Goal: Task Accomplishment & Management: Manage account settings

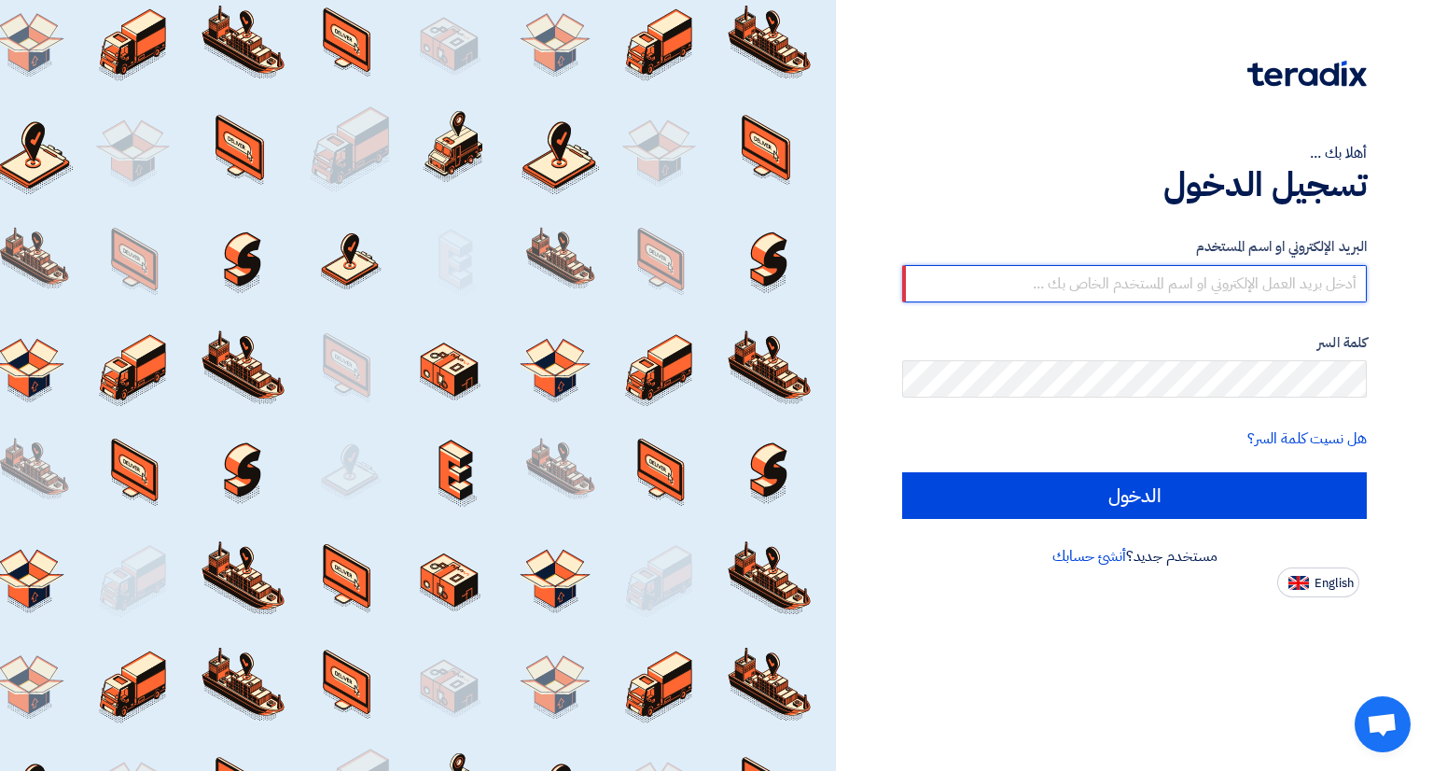
click at [902, 472] on input "الدخول" at bounding box center [1134, 495] width 465 height 47
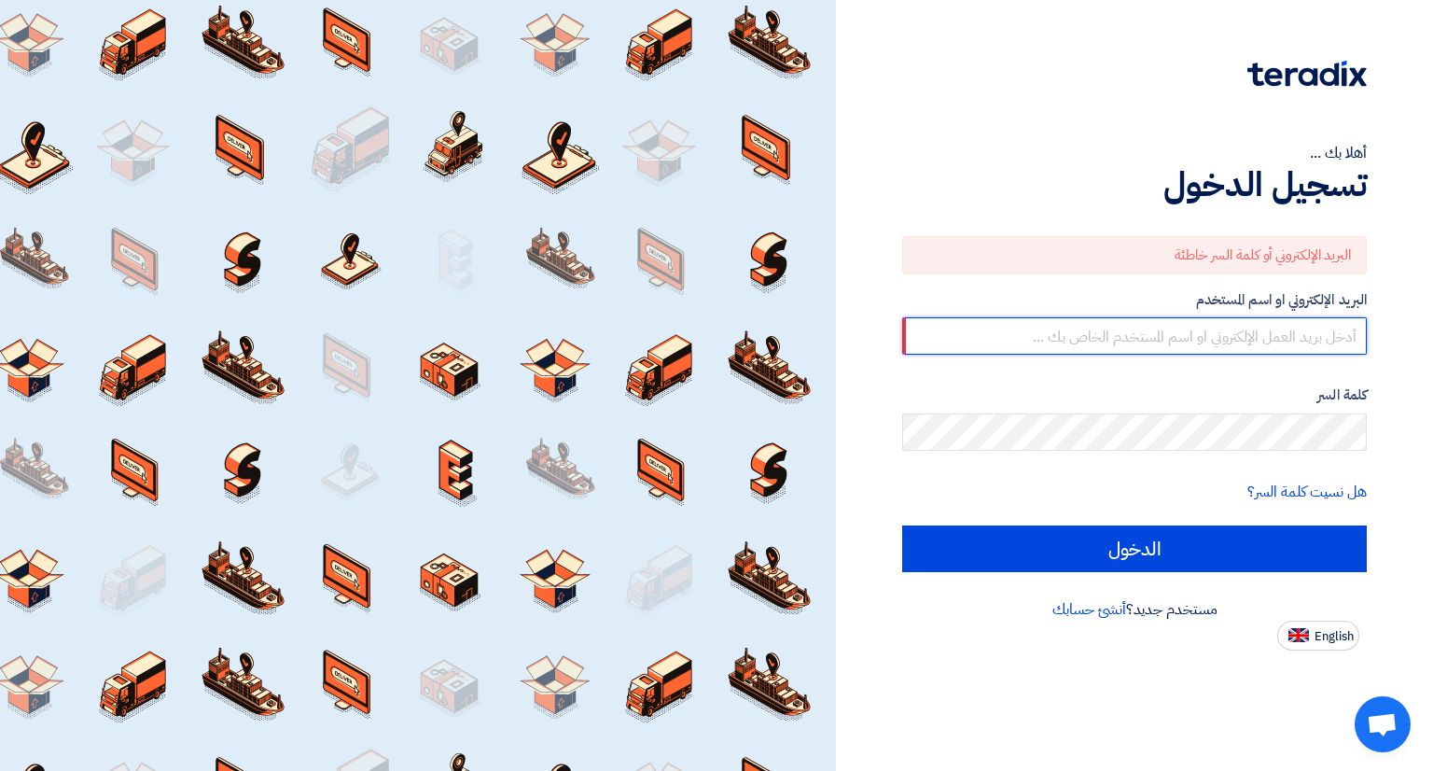
click at [1263, 340] on input "text" at bounding box center [1134, 335] width 465 height 37
type input "[EMAIL_ADDRESS][DOMAIN_NAME]"
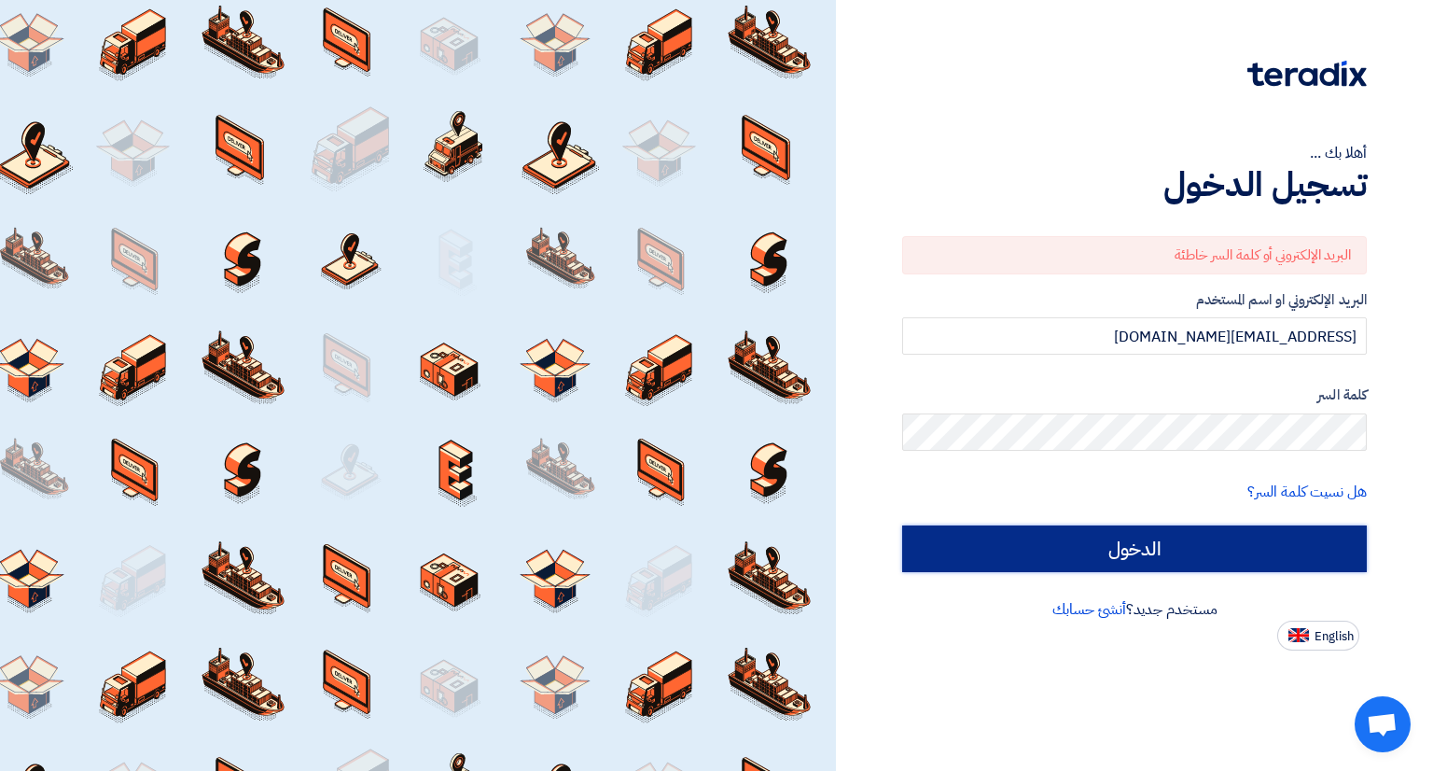
click at [1050, 534] on input "الدخول" at bounding box center [1134, 548] width 465 height 47
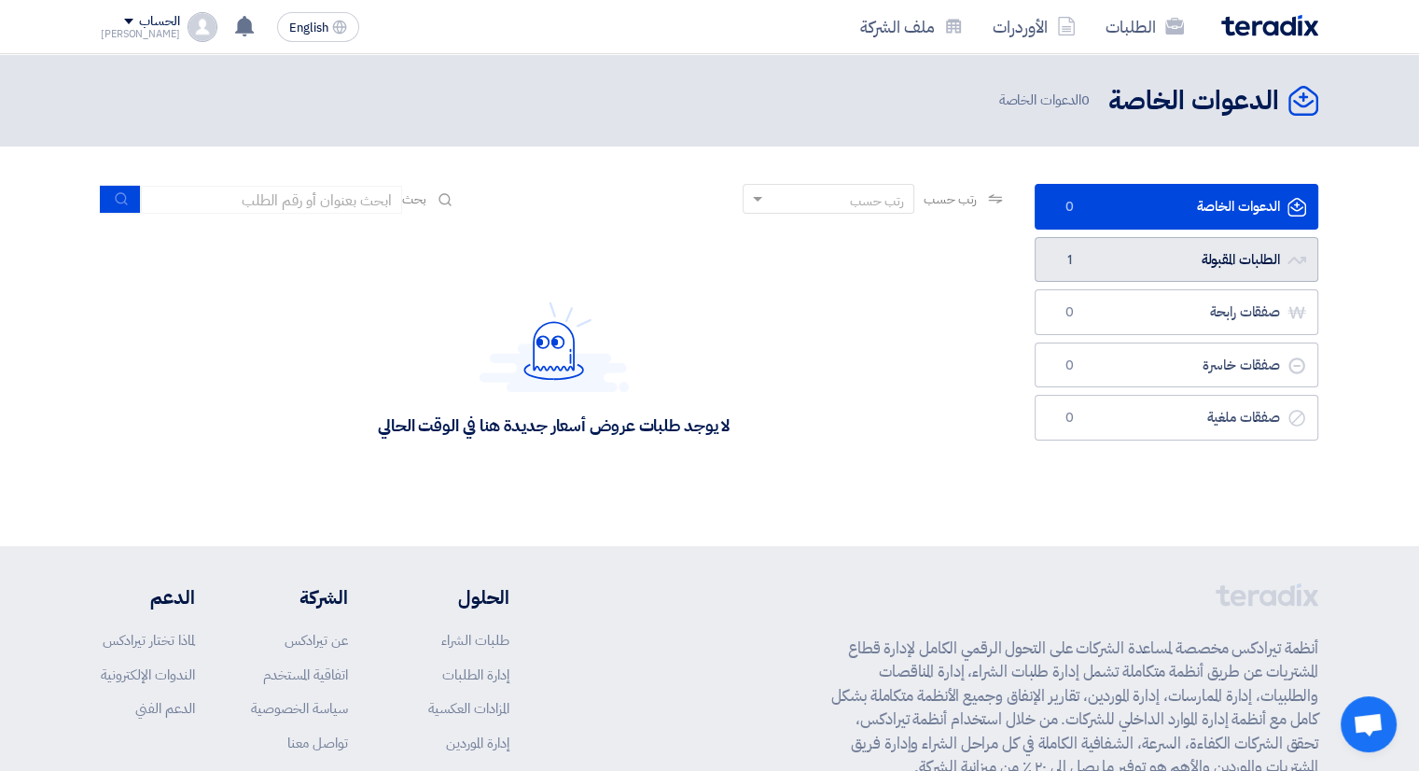
click at [1178, 257] on link "الطلبات المقبولة الطلبات المقبولة 1" at bounding box center [1177, 260] width 284 height 46
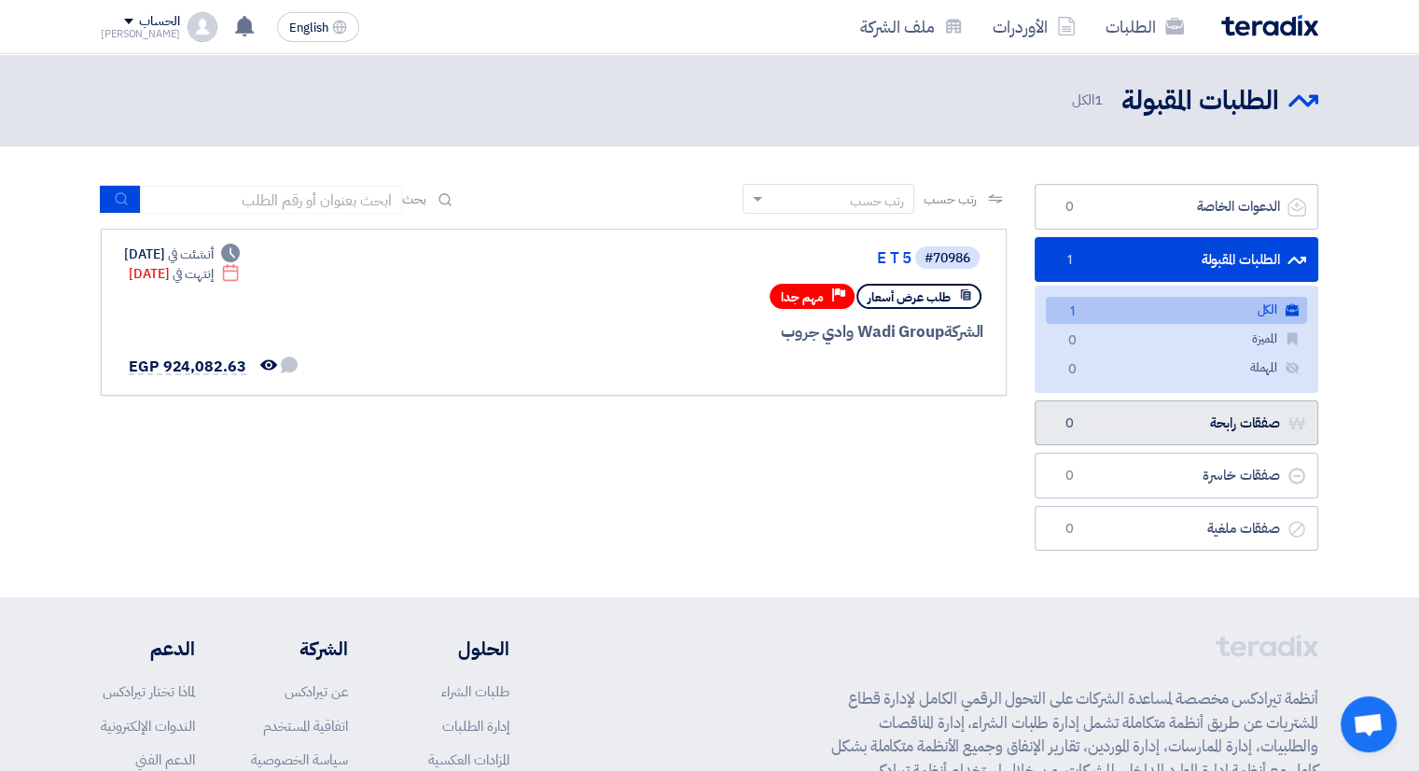
click at [1157, 415] on link "صفقات رابحة صفقات رابحة 0" at bounding box center [1177, 423] width 284 height 46
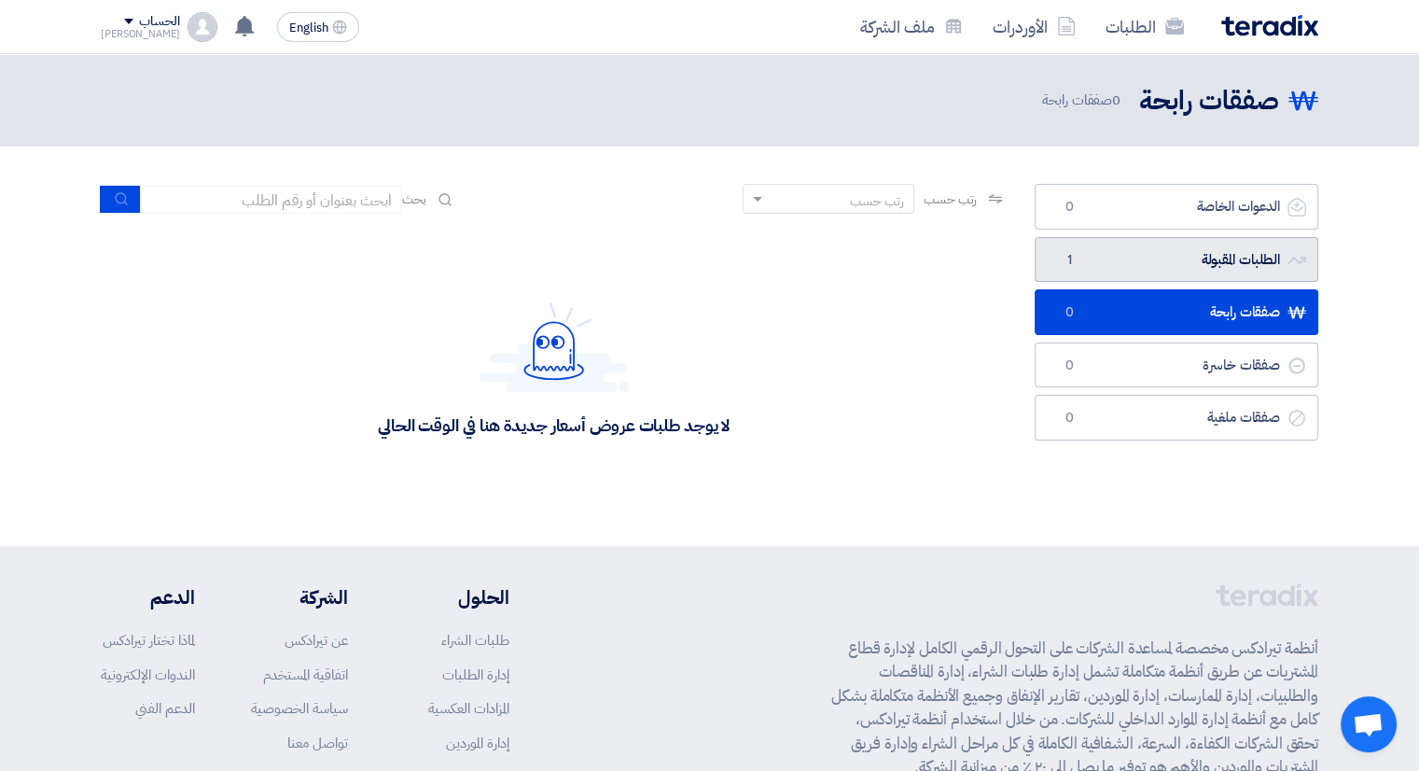
click at [1175, 269] on link "الطلبات المقبولة الطلبات المقبولة 1" at bounding box center [1177, 260] width 284 height 46
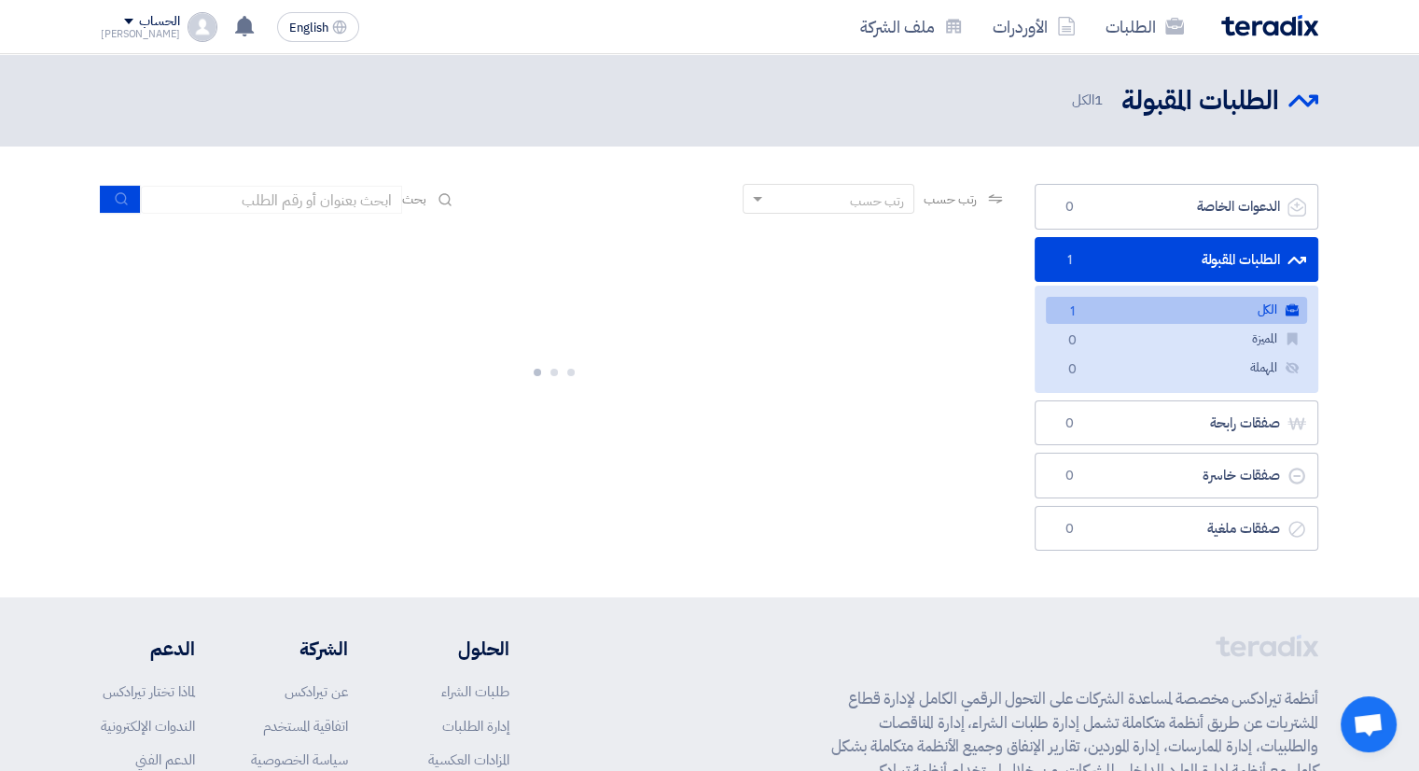
click at [1108, 306] on link "الكل الكل 1" at bounding box center [1176, 310] width 261 height 27
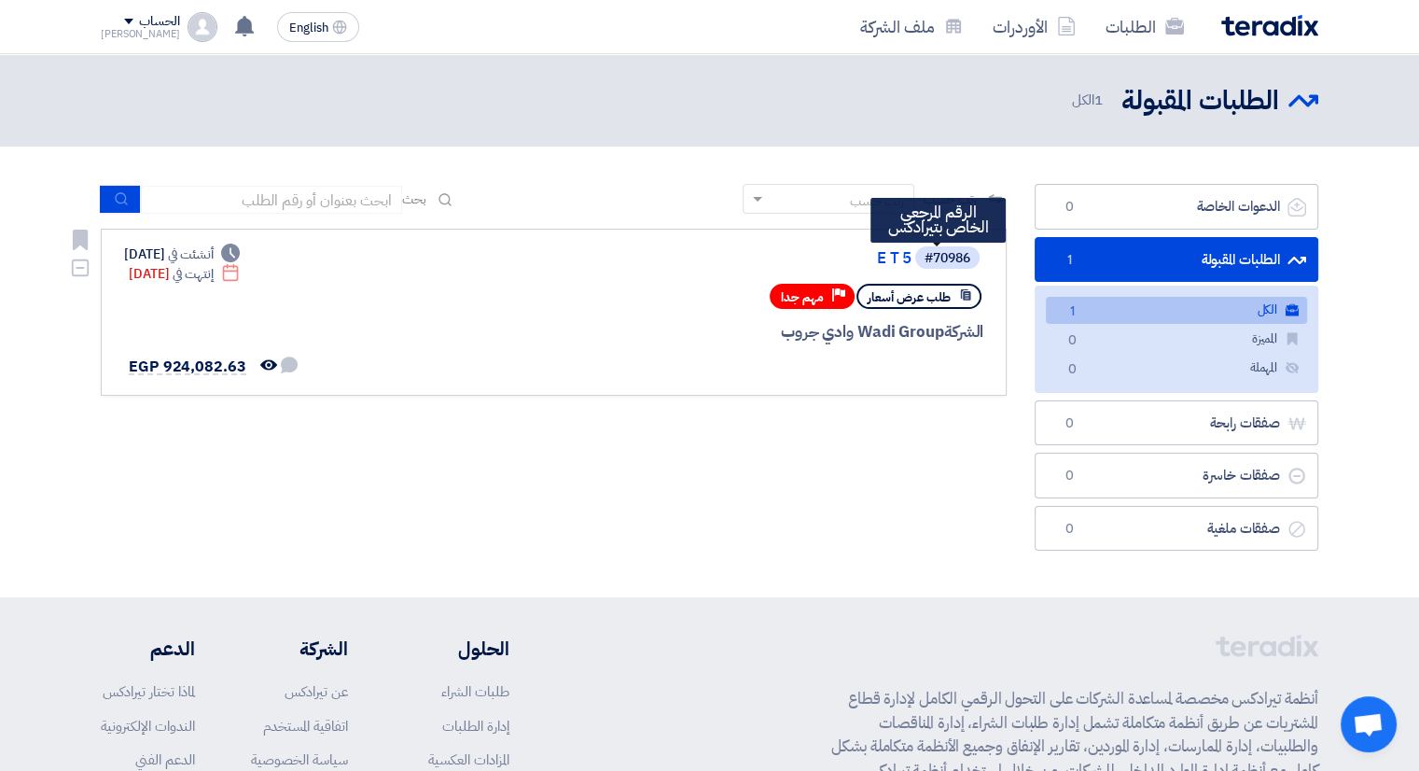
click at [941, 259] on div "#70986" at bounding box center [947, 258] width 46 height 13
click at [869, 333] on div "الشركة Wadi Group وادي جروب" at bounding box center [759, 332] width 449 height 24
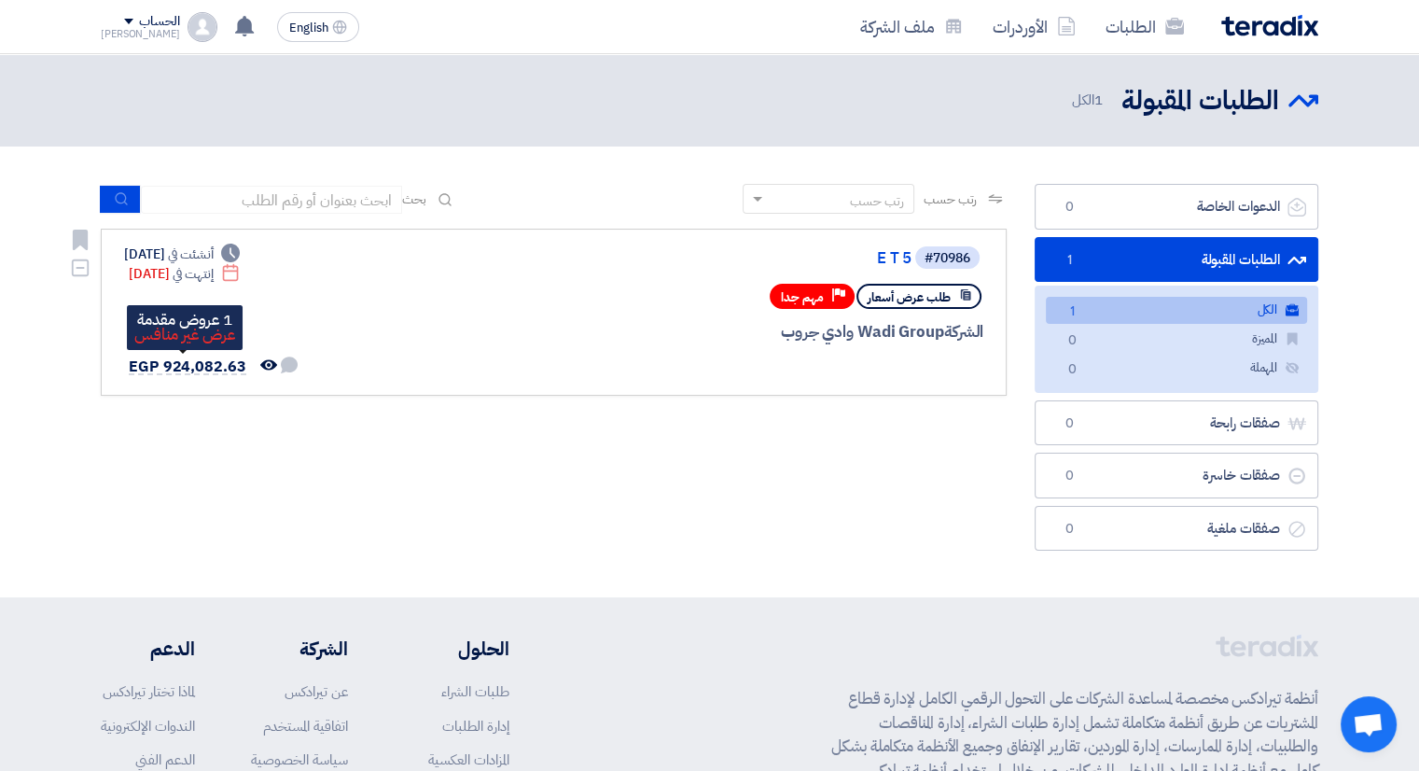
click at [191, 365] on span "EGP 924,082.63" at bounding box center [188, 366] width 118 height 22
click at [243, 355] on div "لم تتم أي محادثة بينك وبين العميل تمت مشاهدة العرض من قبل العميل EGP 924,082.63" at bounding box center [211, 367] width 175 height 24
click at [235, 364] on span "EGP 924,082.63" at bounding box center [188, 366] width 118 height 22
click at [926, 298] on span "طلب عرض أسعار" at bounding box center [909, 297] width 83 height 18
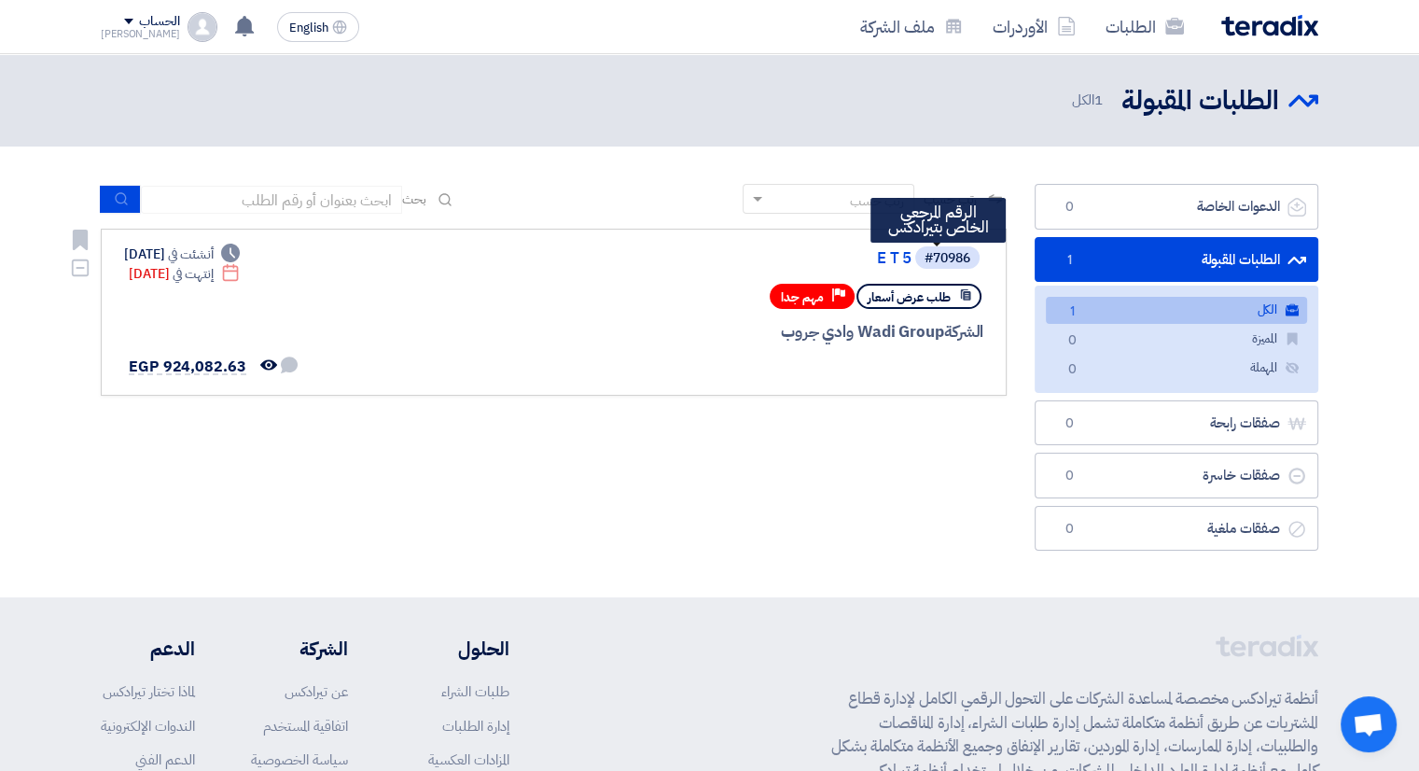
click at [949, 255] on div "#70986" at bounding box center [947, 258] width 46 height 13
click at [938, 261] on div "#70986" at bounding box center [947, 258] width 46 height 13
click at [847, 340] on div "الشركة Wadi Group وادي جروب" at bounding box center [759, 332] width 449 height 24
click at [1177, 255] on link "الطلبات المقبولة الطلبات المقبولة 1" at bounding box center [1177, 260] width 284 height 46
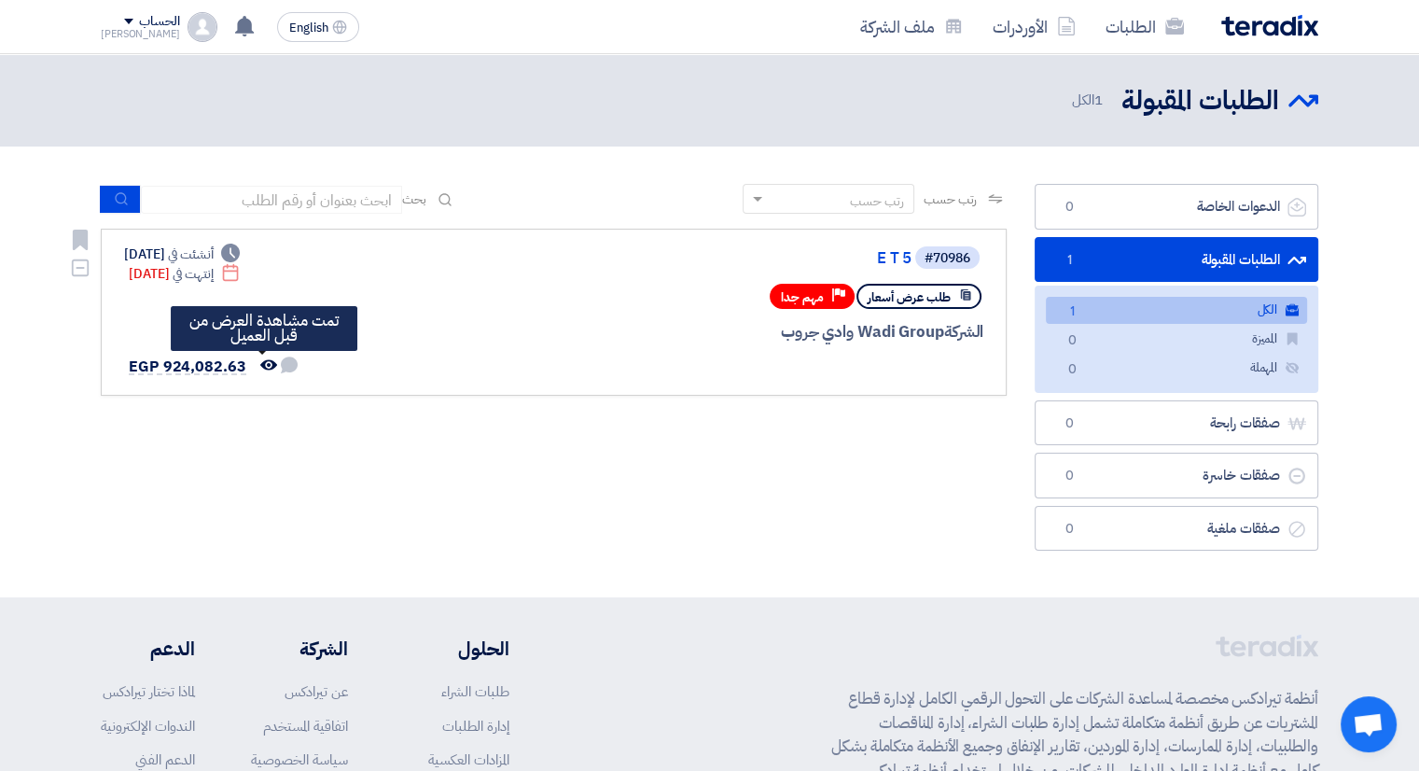
click at [260, 364] on use at bounding box center [268, 364] width 17 height 10
click at [183, 362] on span "EGP 924,082.63" at bounding box center [188, 366] width 118 height 22
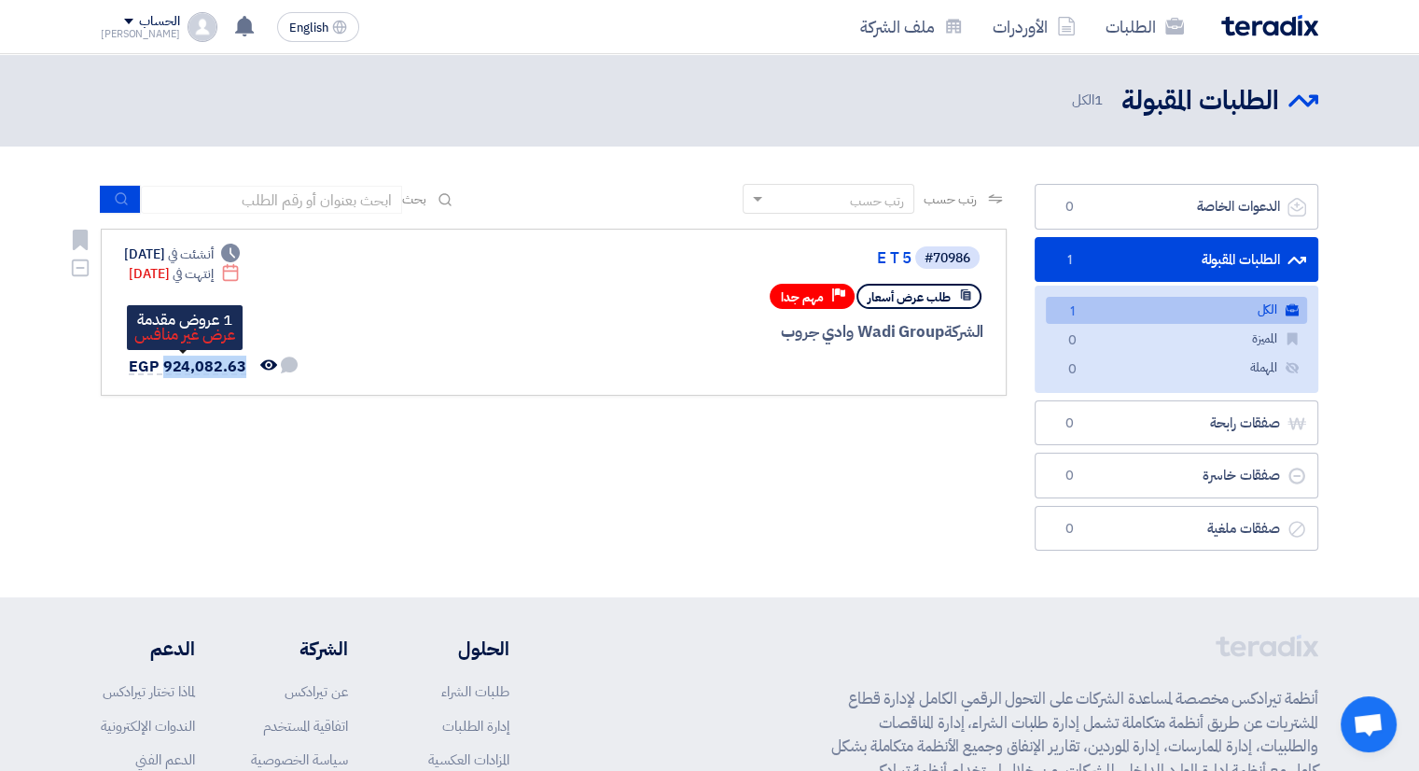
click at [183, 362] on span "EGP 924,082.63" at bounding box center [188, 366] width 118 height 22
click at [141, 363] on span "EGP 924,082.63" at bounding box center [188, 366] width 118 height 22
click at [163, 372] on span "EGP 924,082.63" at bounding box center [188, 366] width 118 height 22
